Goal: Communication & Community: Answer question/provide support

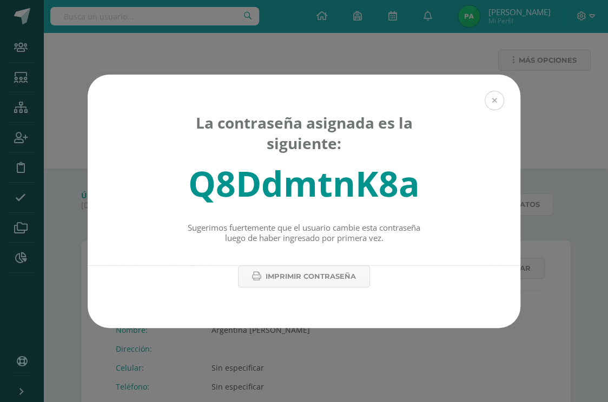
click at [498, 99] on button at bounding box center [493, 100] width 19 height 19
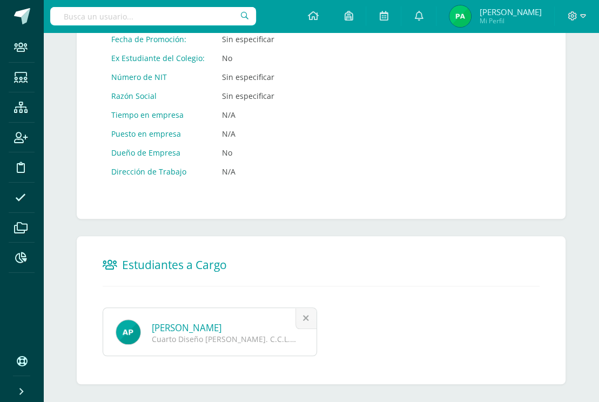
scroll to position [616, 0]
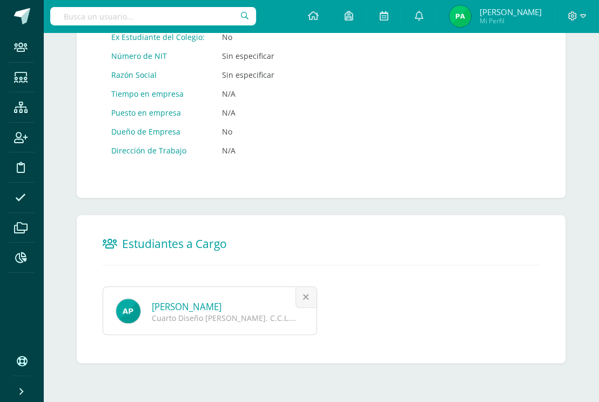
click at [211, 307] on link "[PERSON_NAME]" at bounding box center [187, 307] width 70 height 12
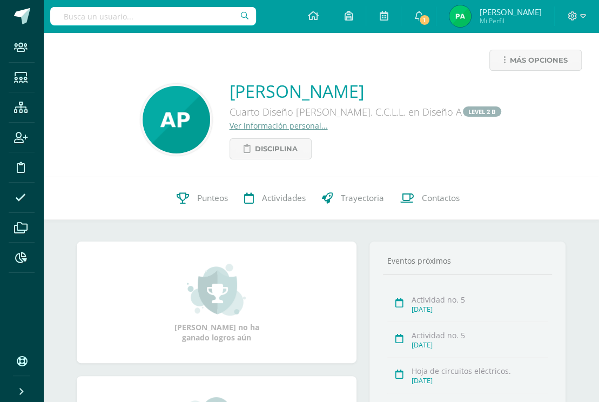
click at [306, 124] on link "Ver información personal..." at bounding box center [279, 126] width 98 height 10
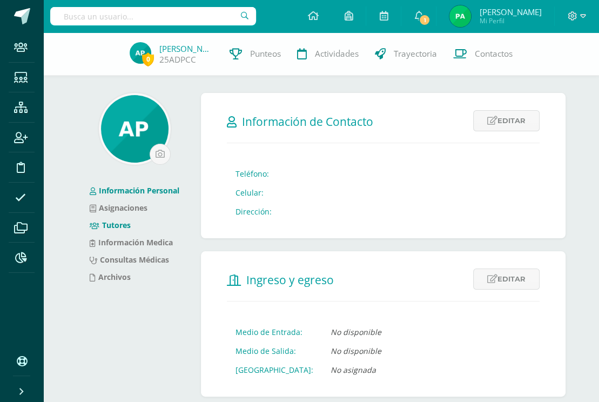
click at [119, 222] on link "Tutores" at bounding box center [110, 225] width 41 height 10
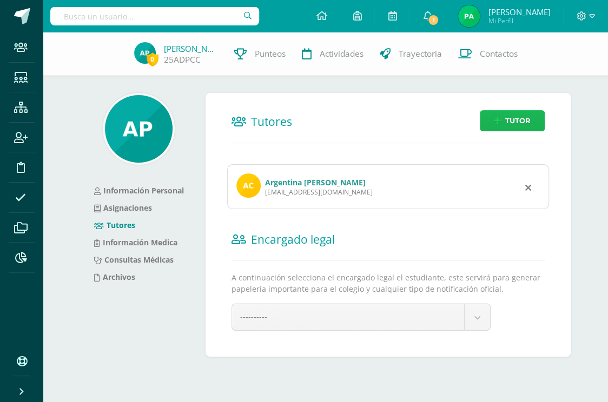
click at [513, 119] on span "Tutor" at bounding box center [517, 121] width 25 height 20
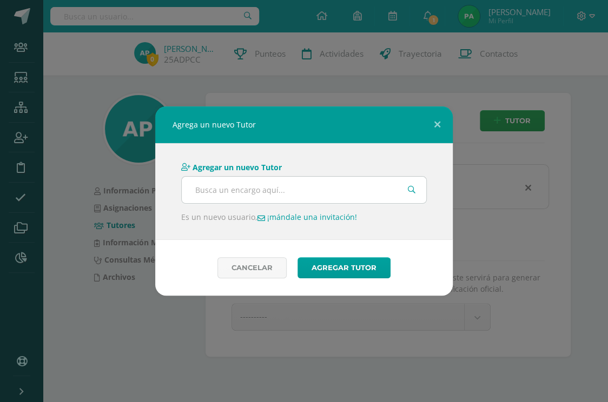
click at [301, 217] on link "¡mándale una invitación!" at bounding box center [306, 217] width 99 height 10
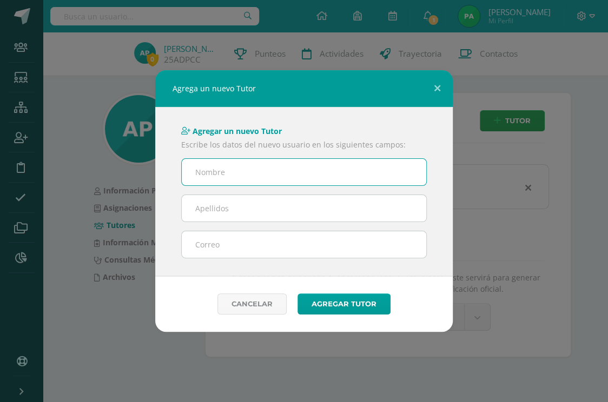
click at [222, 247] on input "email" at bounding box center [304, 244] width 244 height 26
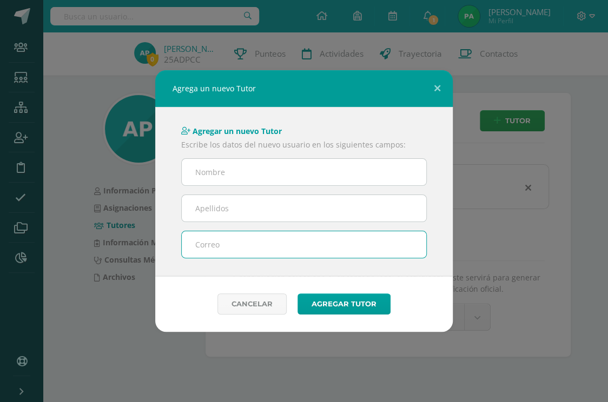
paste input "[EMAIL_ADDRESS][DOMAIN_NAME]"
type input "[EMAIL_ADDRESS][DOMAIN_NAME]"
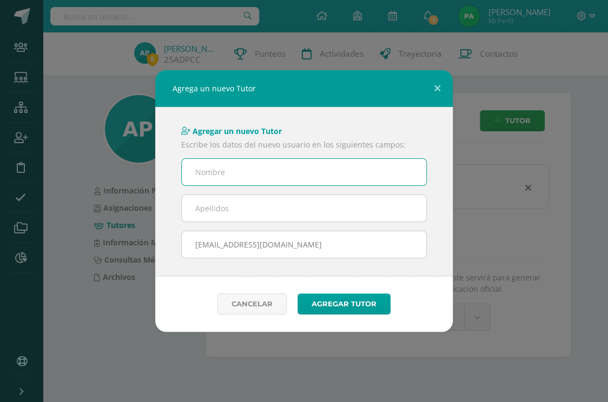
click at [220, 176] on input "text" at bounding box center [304, 172] width 244 height 26
type input "[PERSON_NAME]"
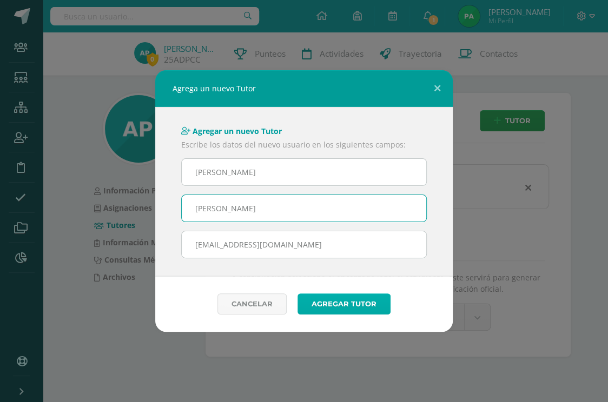
type input "[PERSON_NAME]"
click at [362, 302] on button "Agregar Tutor" at bounding box center [343, 304] width 93 height 21
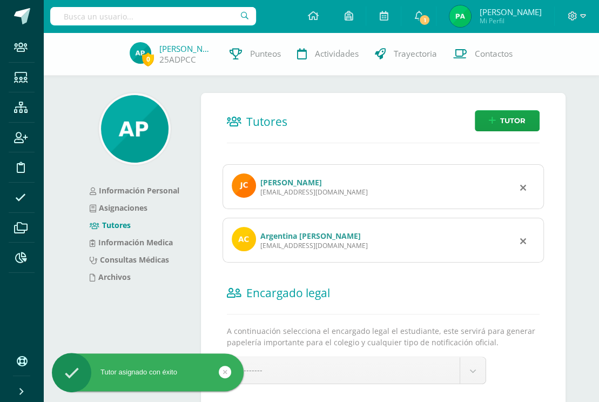
click at [312, 182] on link "Jeannett Cardona" at bounding box center [292, 182] width 62 height 10
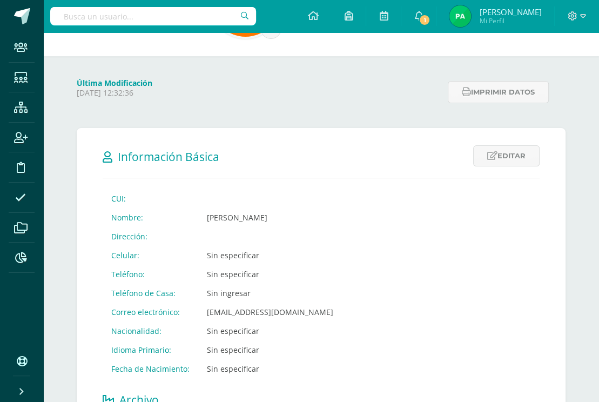
scroll to position [270, 0]
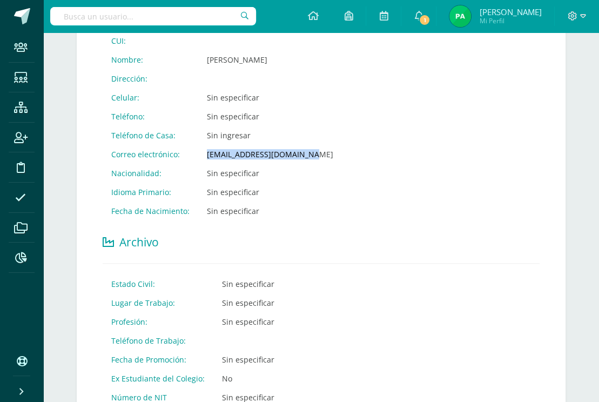
drag, startPoint x: 305, startPoint y: 158, endPoint x: 205, endPoint y: 159, distance: 100.5
click at [205, 159] on td "[EMAIL_ADDRESS][DOMAIN_NAME]" at bounding box center [270, 154] width 144 height 19
copy td "[EMAIL_ADDRESS][DOMAIN_NAME]"
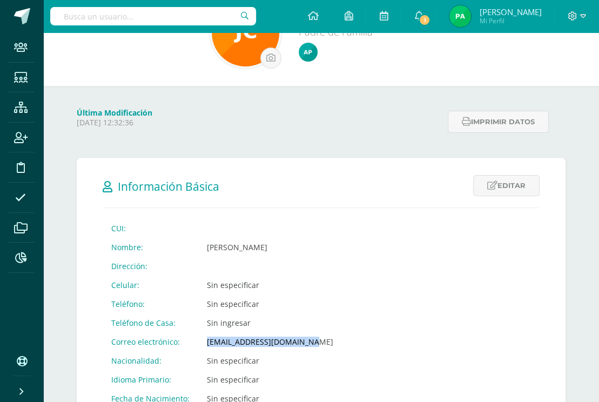
scroll to position [0, 0]
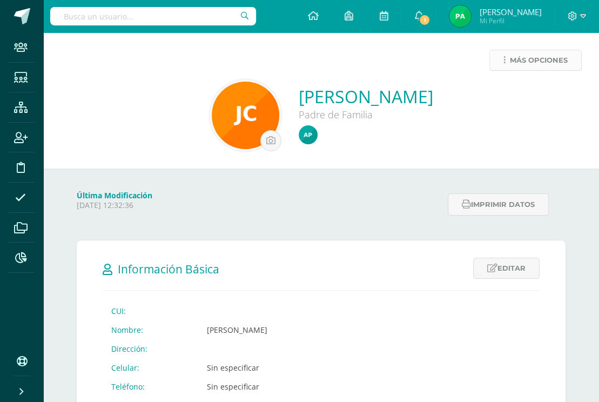
click at [532, 63] on span "Más opciones" at bounding box center [539, 60] width 58 height 20
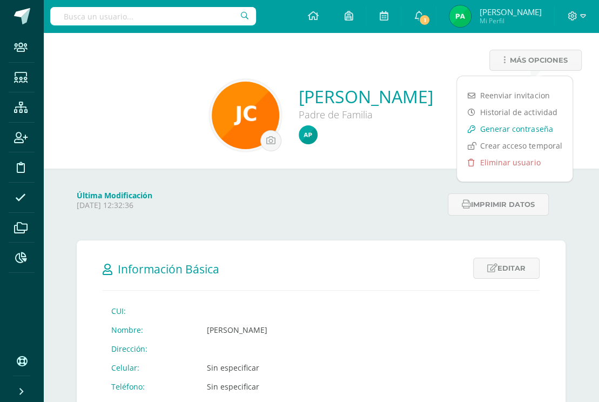
click at [515, 124] on link "Generar contraseña" at bounding box center [515, 129] width 116 height 17
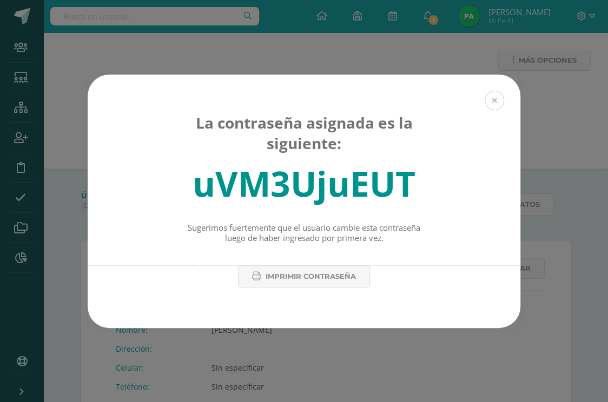
click at [496, 101] on button at bounding box center [493, 100] width 19 height 19
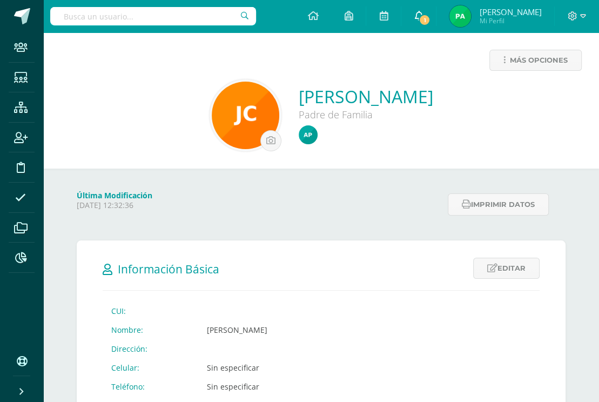
click at [431, 19] on span "1" at bounding box center [425, 20] width 12 height 12
